Goal: Navigation & Orientation: Find specific page/section

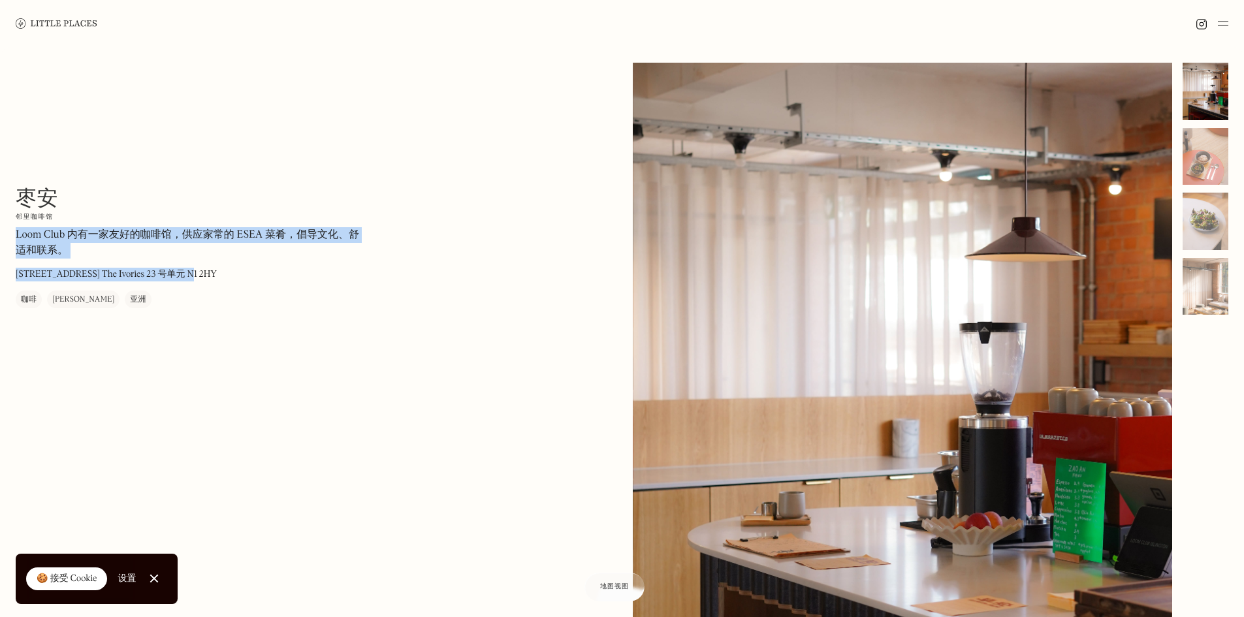
drag, startPoint x: 214, startPoint y: 273, endPoint x: 17, endPoint y: 236, distance: 200.8
click at [17, 236] on div "枣安 在我们的雷达上 邻里咖啡馆 Loom Club 内有一家友好的咖啡馆，供应家常的 ESEA 菜肴，倡导文化、舒适和联系。 [STREET_ADDRESS…" at bounding box center [192, 247] width 353 height 123
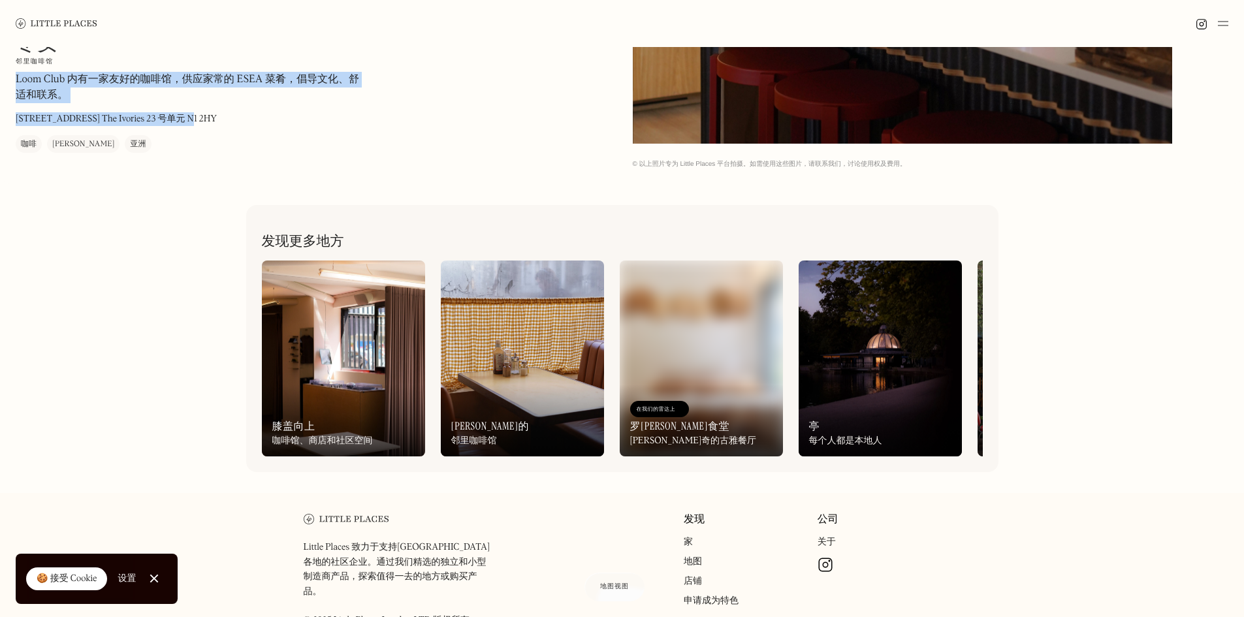
scroll to position [672, 0]
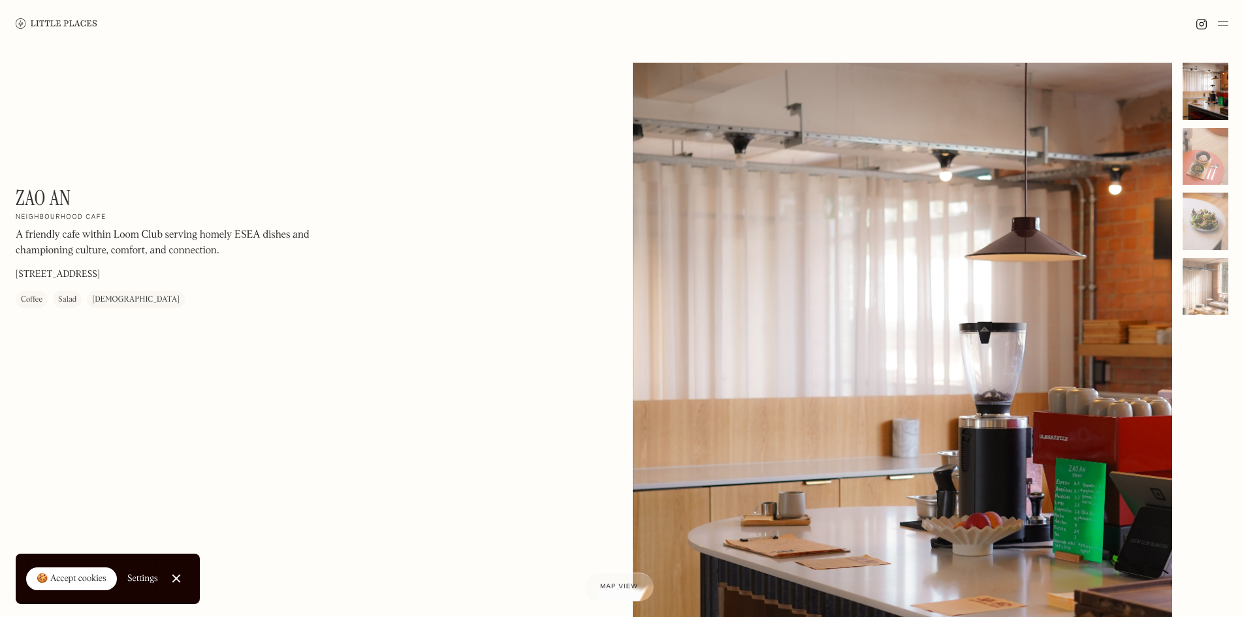
click at [94, 24] on img at bounding box center [57, 23] width 82 height 10
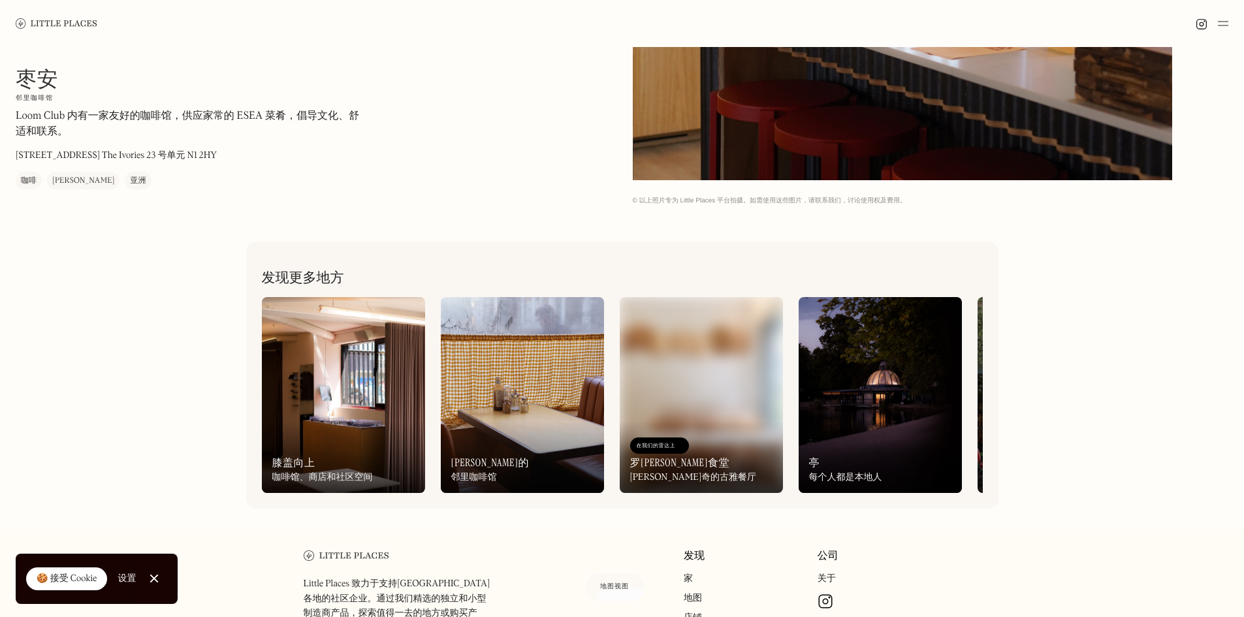
scroll to position [672, 0]
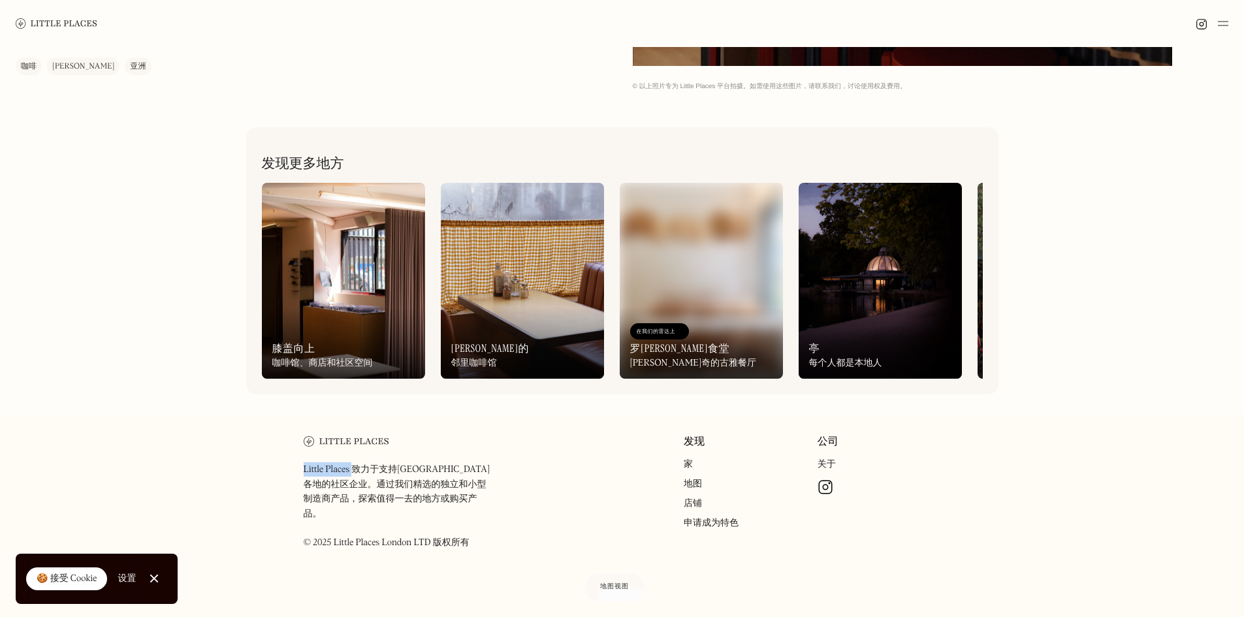
drag, startPoint x: 351, startPoint y: 481, endPoint x: 293, endPoint y: 479, distance: 58.2
click at [293, 479] on div "Little Places 致力于支持伦敦各地的社区企业。通过我们精选的独立和小型制造商产品，探索值得一去的地方或购买产品。 ©​​ 2025 Little …" at bounding box center [622, 518] width 669 height 206
click at [582, 503] on div "发现 家 地图 店铺 申请成为特色 公司 关于 管理 Cookie" at bounding box center [754, 496] width 374 height 120
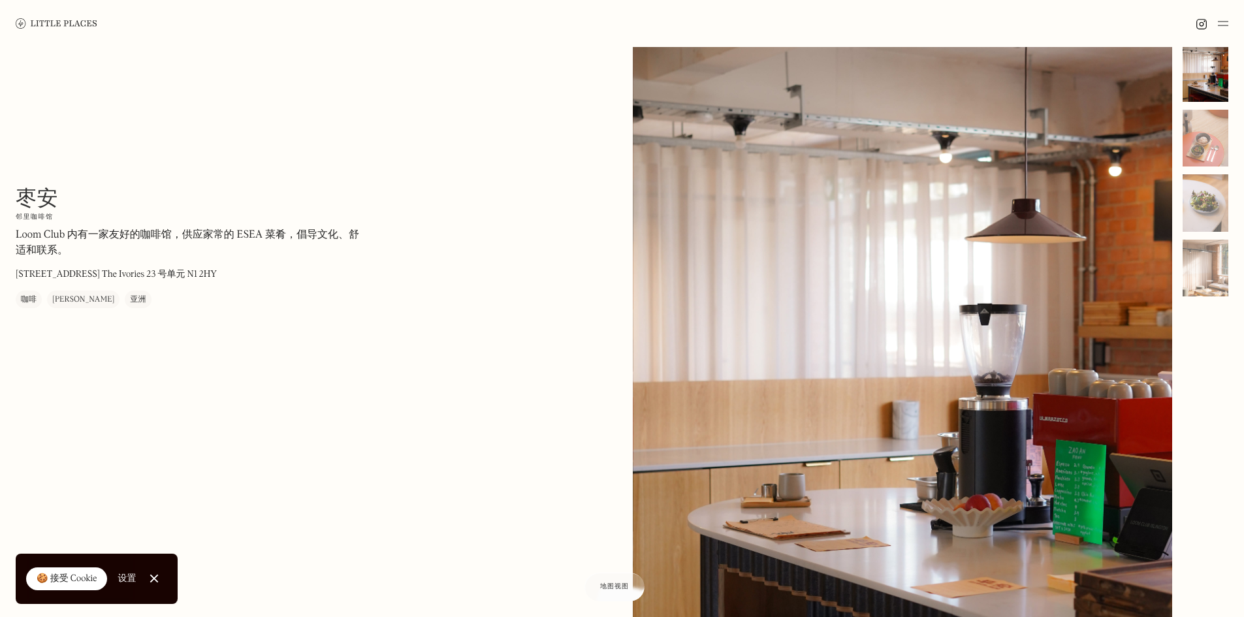
scroll to position [84, 0]
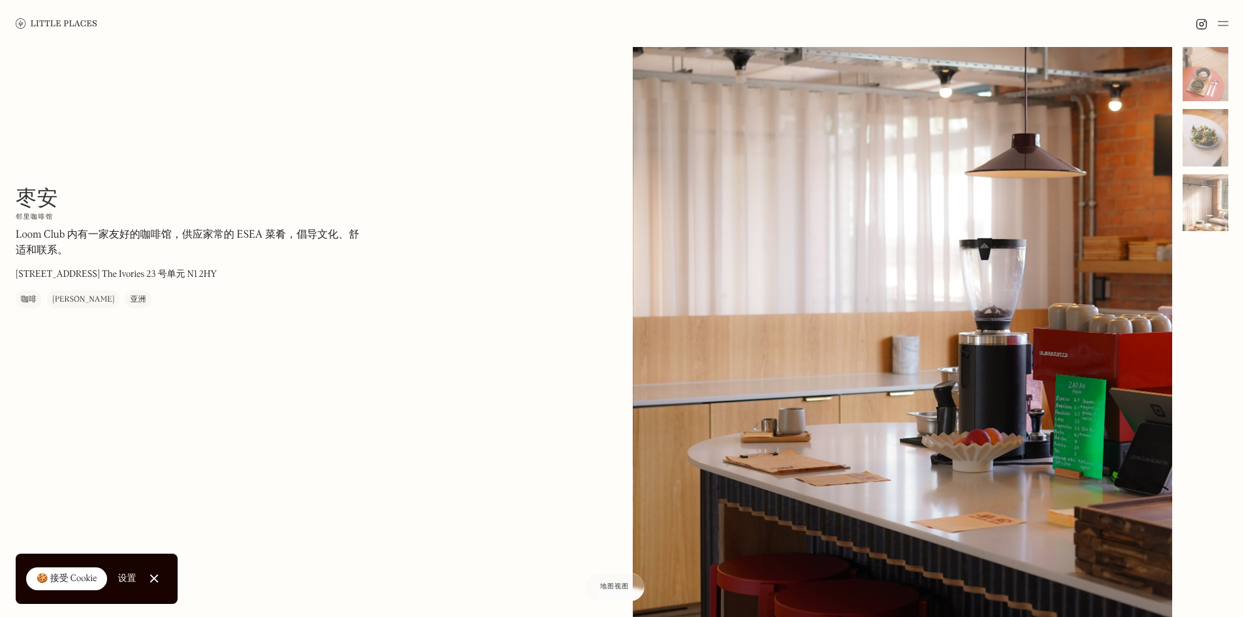
click at [152, 575] on div at bounding box center [154, 579] width 8 height 8
